Goal: Task Accomplishment & Management: Use online tool/utility

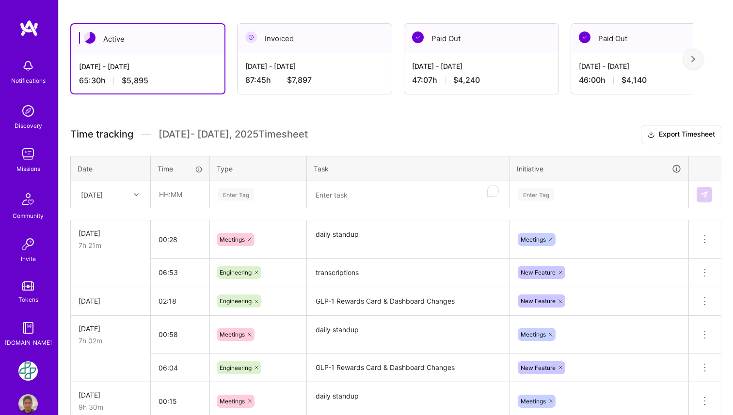
scroll to position [163, 0]
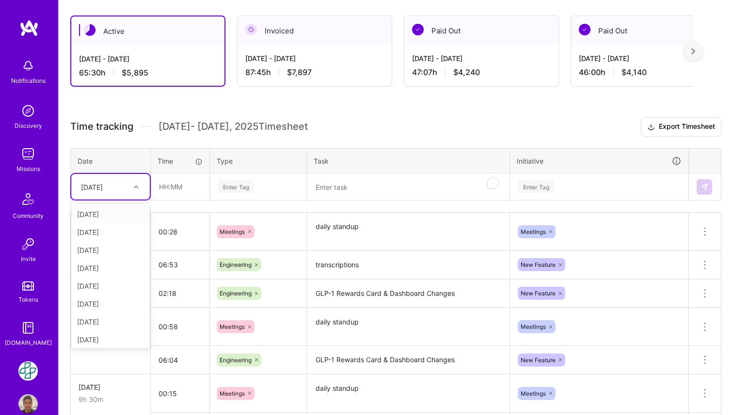
click at [142, 189] on div at bounding box center [137, 187] width 15 height 13
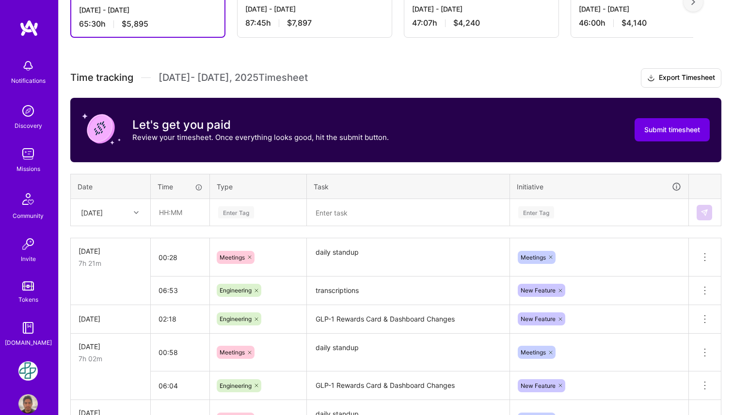
scroll to position [222, 0]
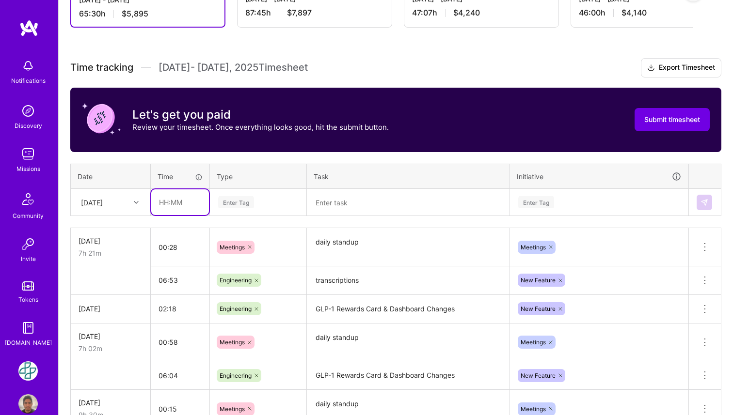
click at [163, 203] on input "text" at bounding box center [180, 202] width 58 height 26
type input "2"
type input "00:28"
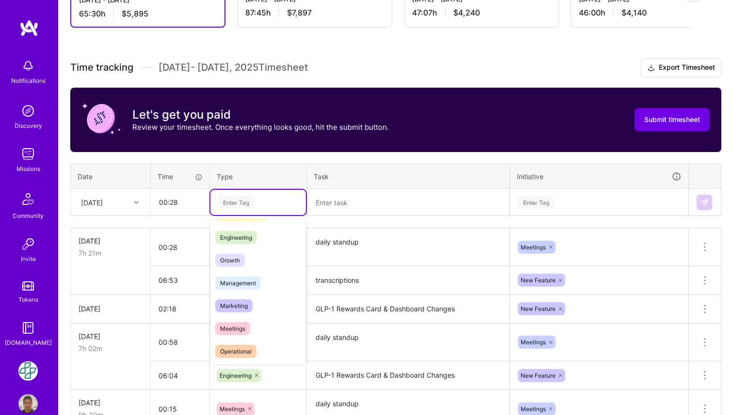
scroll to position [70, 0]
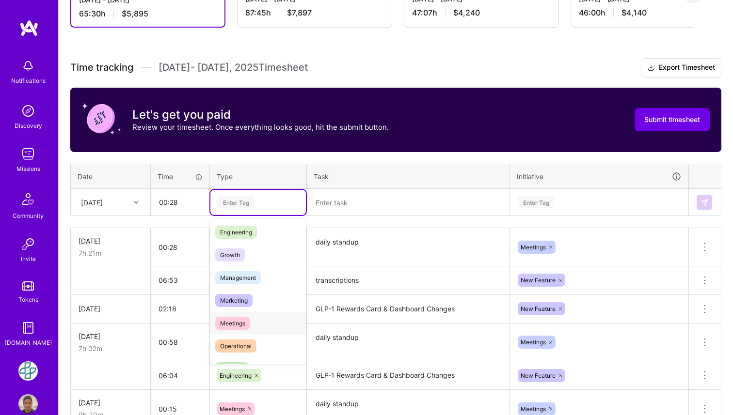
click at [249, 325] on span "Meetings" at bounding box center [232, 323] width 35 height 13
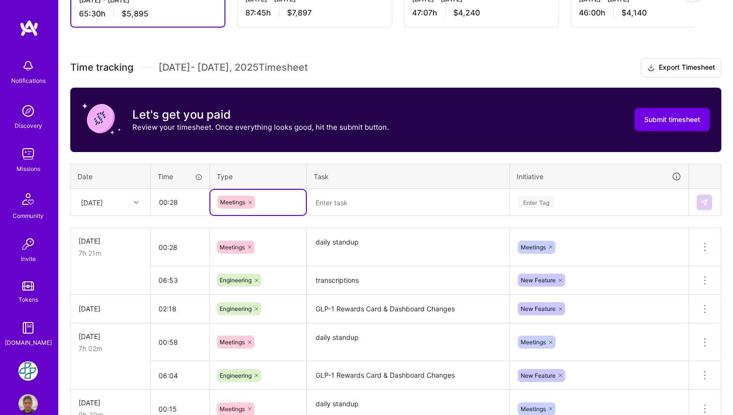
click at [341, 209] on textarea at bounding box center [408, 202] width 201 height 25
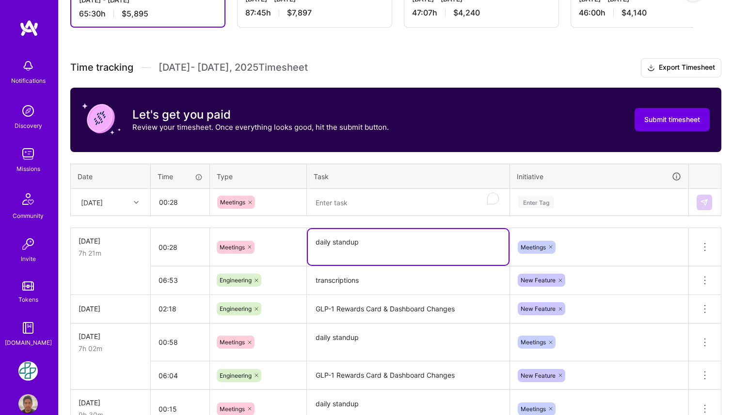
click at [333, 243] on textarea "daily standup" at bounding box center [408, 247] width 201 height 36
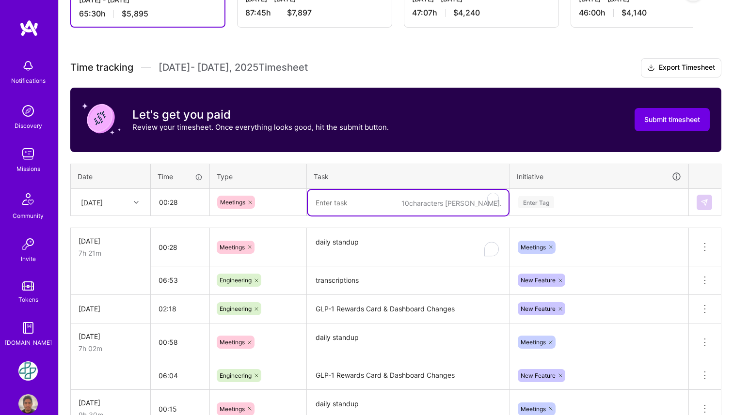
click at [355, 199] on textarea "To enrich screen reader interactions, please activate Accessibility in Grammarl…" at bounding box center [408, 203] width 201 height 26
paste textarea "daily standup"
type textarea "daily standup"
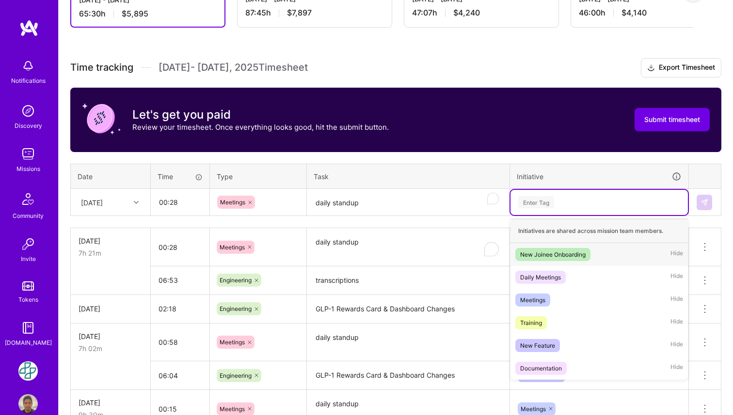
click at [544, 203] on div "Enter Tag" at bounding box center [536, 202] width 36 height 15
click at [561, 306] on div "Meetings Hide" at bounding box center [598, 300] width 177 height 23
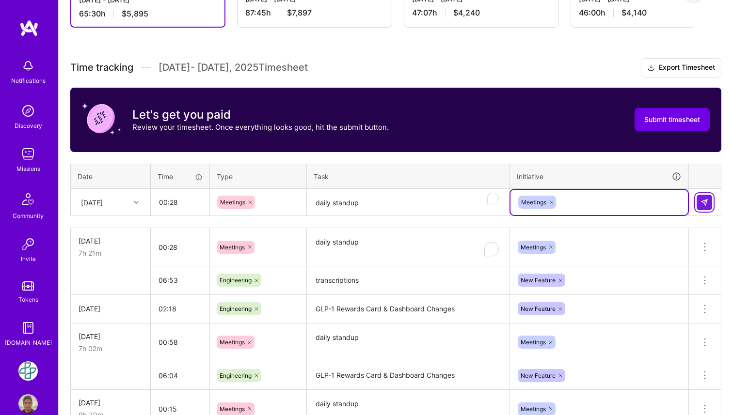
click at [704, 203] on img at bounding box center [704, 203] width 8 height 8
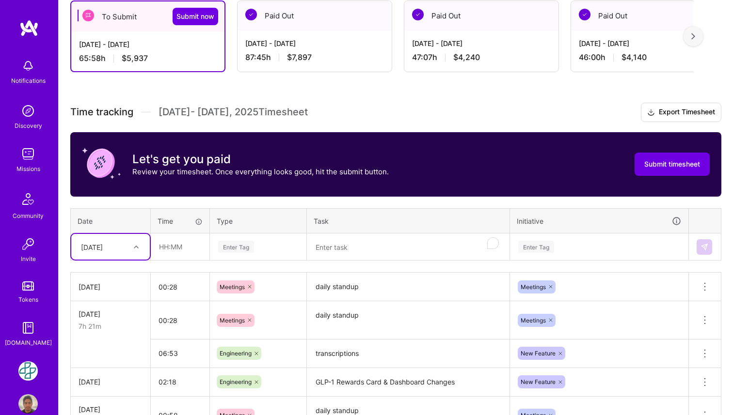
scroll to position [181, 0]
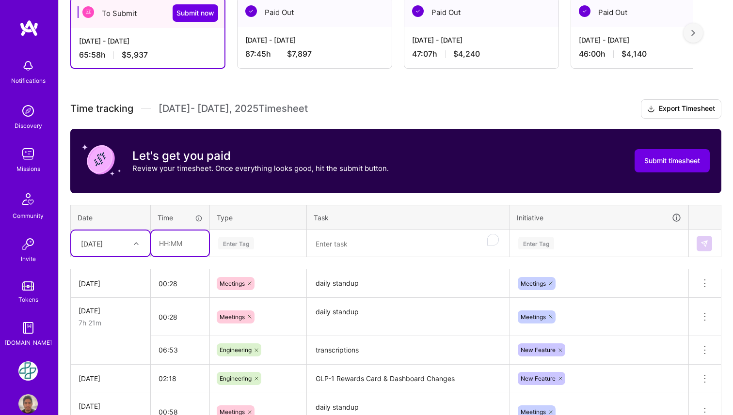
click at [188, 247] on input "text" at bounding box center [180, 244] width 58 height 26
type input "07:45"
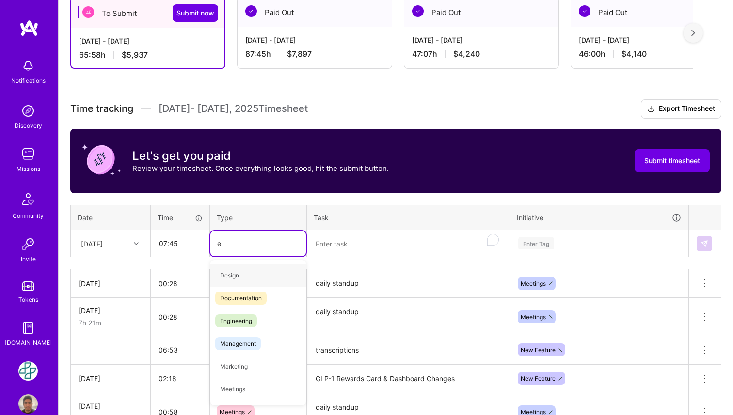
type input "en"
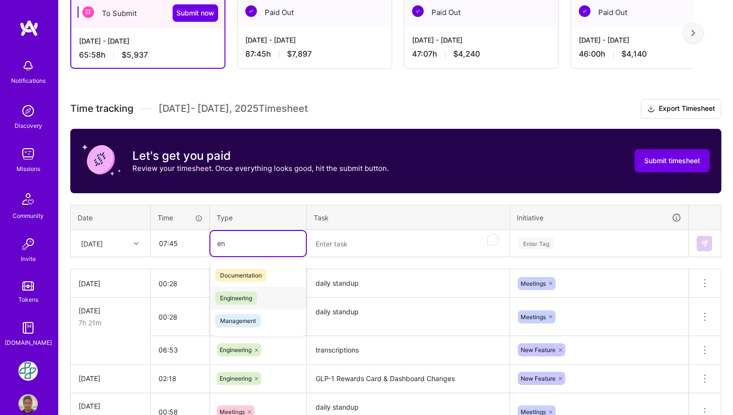
click at [216, 294] on span "Engineering" at bounding box center [236, 298] width 42 height 13
click at [337, 245] on textarea "To enrich screen reader interactions, please activate Accessibility in Grammarl…" at bounding box center [408, 244] width 201 height 26
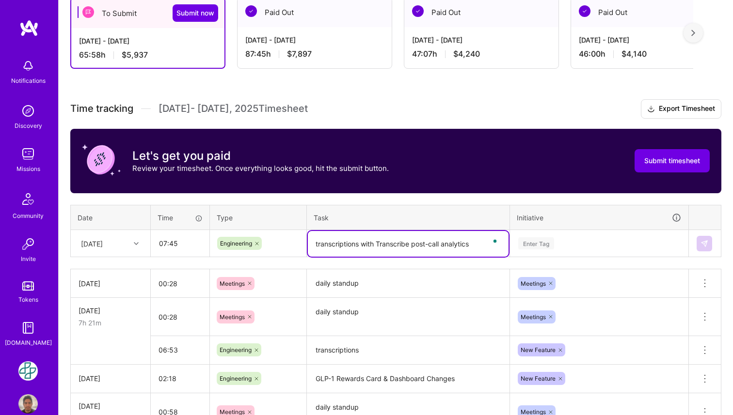
type textarea "transcriptions with Transcribe post-call analytics"
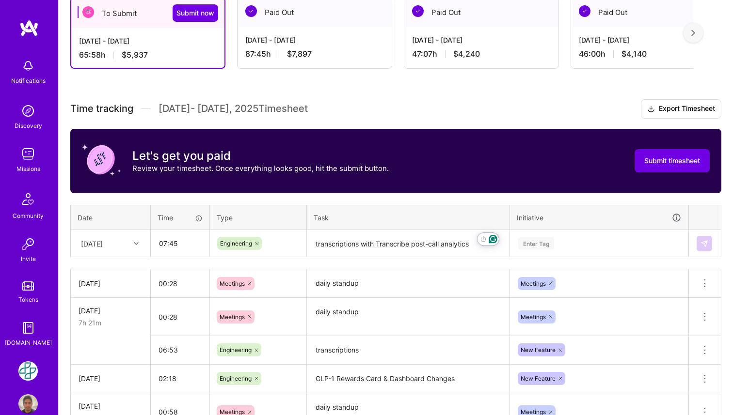
click at [543, 241] on div "Enter Tag" at bounding box center [598, 243] width 177 height 25
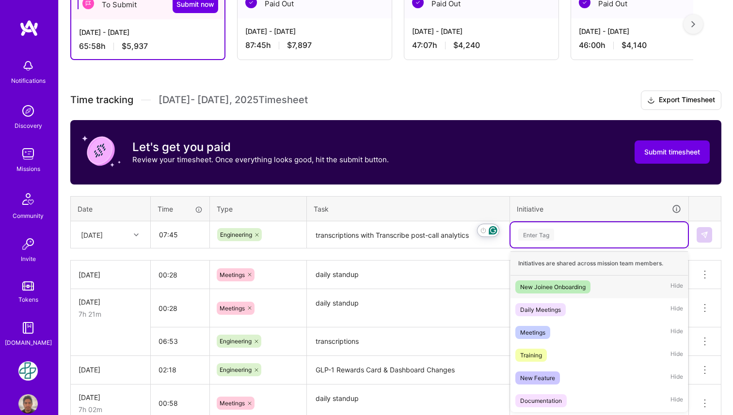
scroll to position [190, 0]
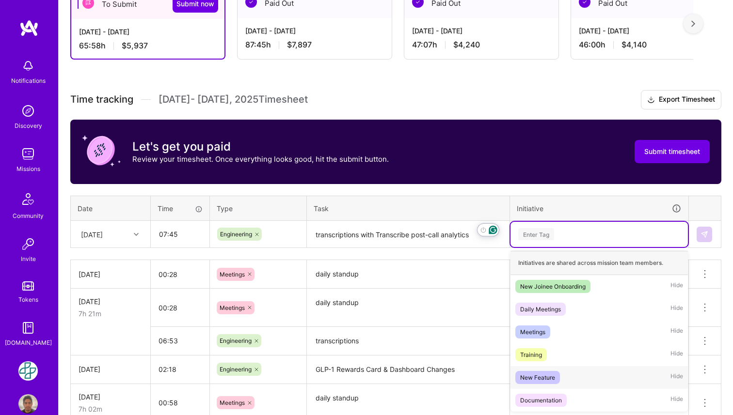
click at [538, 375] on div "New Feature" at bounding box center [537, 378] width 35 height 10
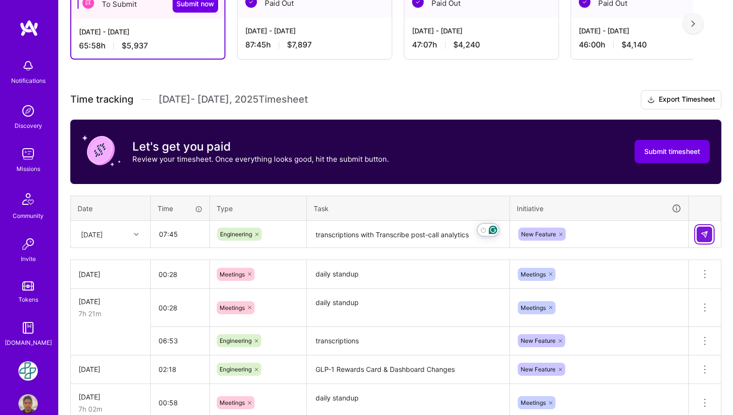
click at [705, 231] on img at bounding box center [704, 235] width 8 height 8
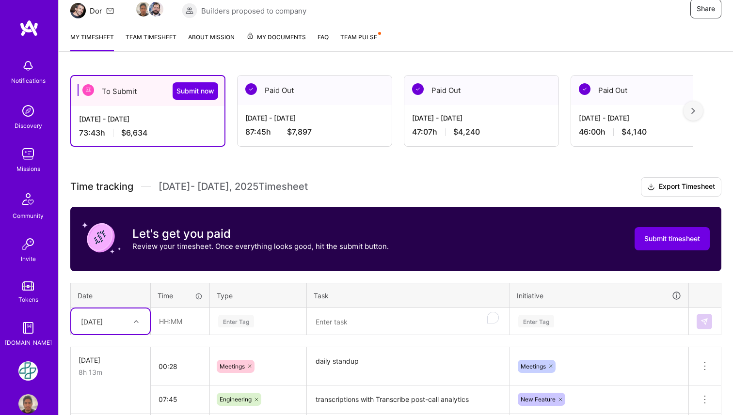
scroll to position [0, 0]
